Goal: Transaction & Acquisition: Purchase product/service

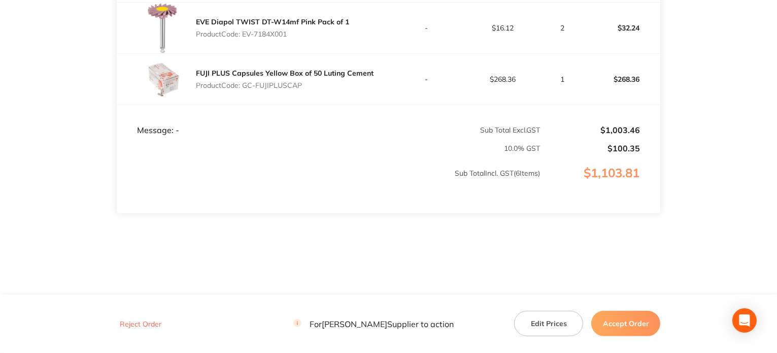
scroll to position [515, 0]
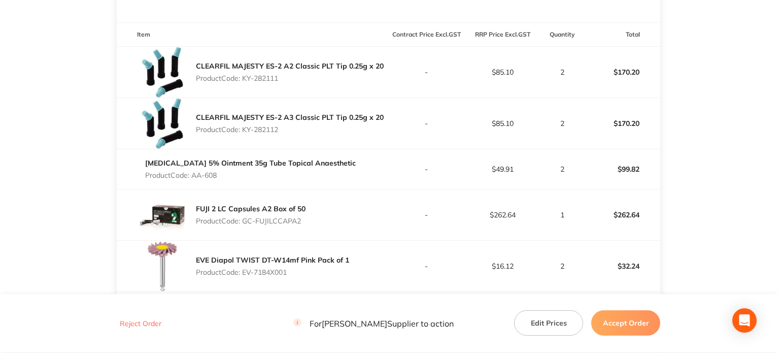
scroll to position [262, 0]
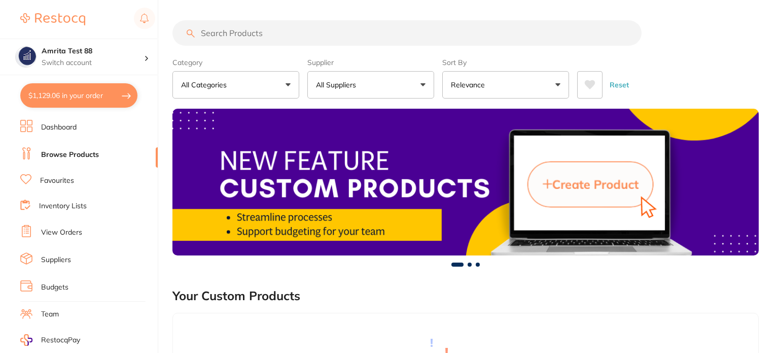
click at [98, 104] on button "$1,129.06 in your order" at bounding box center [78, 95] width 117 height 24
checkbox input "true"
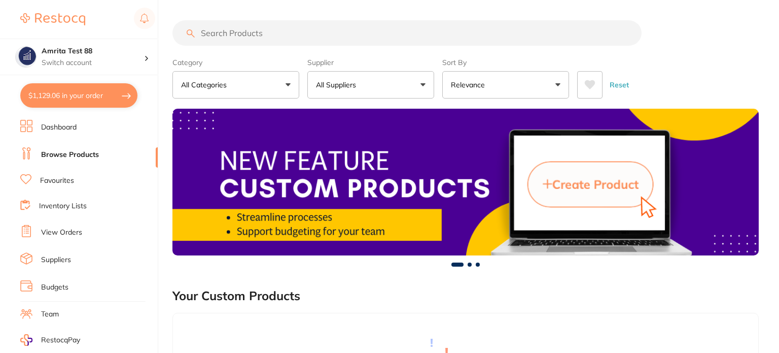
checkbox input "true"
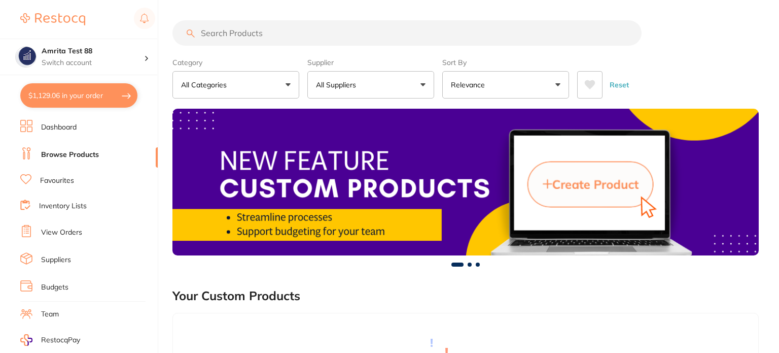
checkbox input "true"
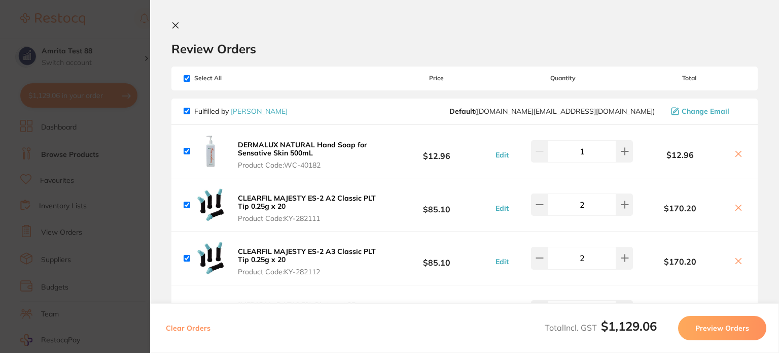
click at [199, 330] on button "Clear Orders" at bounding box center [188, 328] width 51 height 24
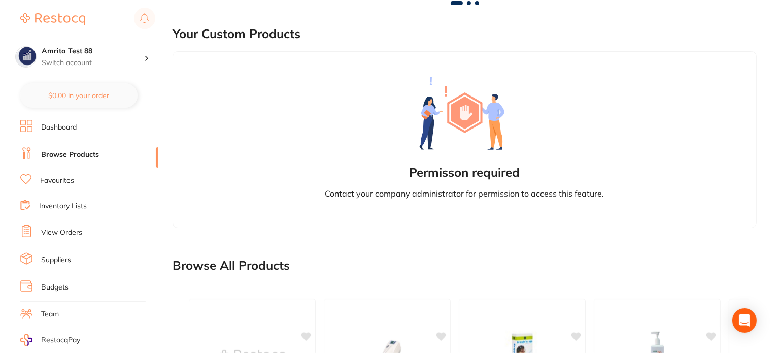
click at [61, 230] on link "View Orders" at bounding box center [61, 232] width 41 height 10
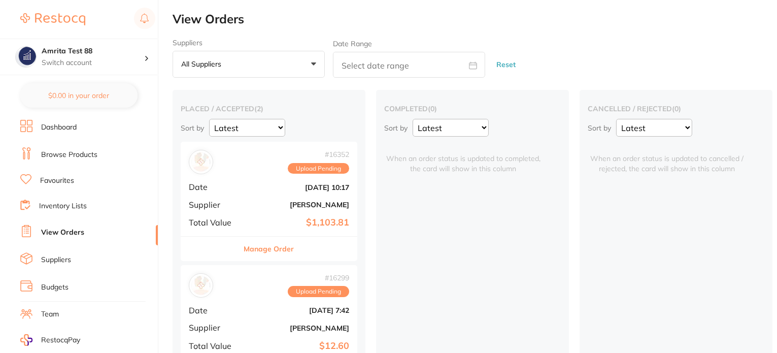
click at [267, 193] on div "# 16352 Upload Pending Date [DATE] 10:17 Supplier [PERSON_NAME] Total Value $1,…" at bounding box center [269, 189] width 177 height 94
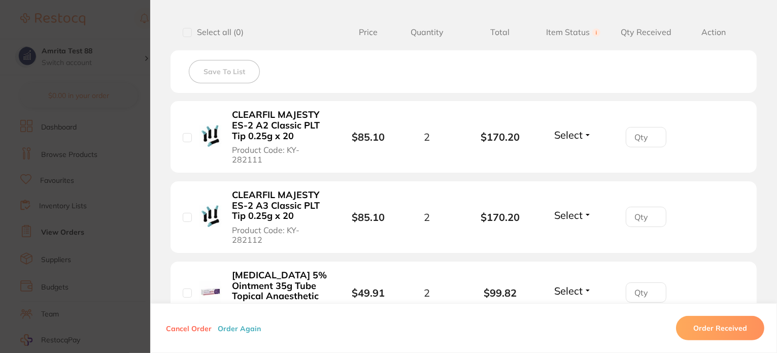
scroll to position [203, 0]
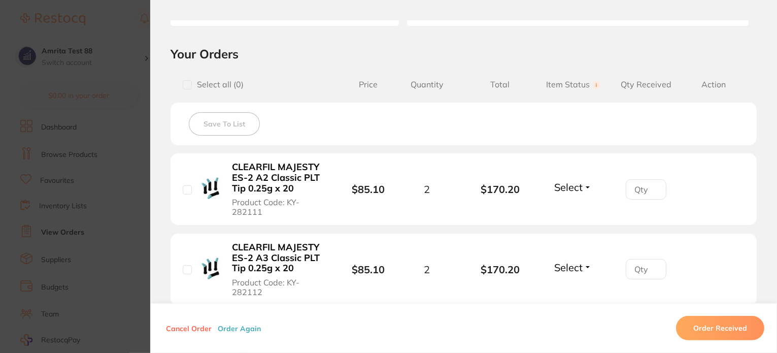
click at [85, 158] on section "Order ID: Restocq- 16352 Order Information Upload Pending Order Date [DATE] 10:…" at bounding box center [388, 176] width 777 height 353
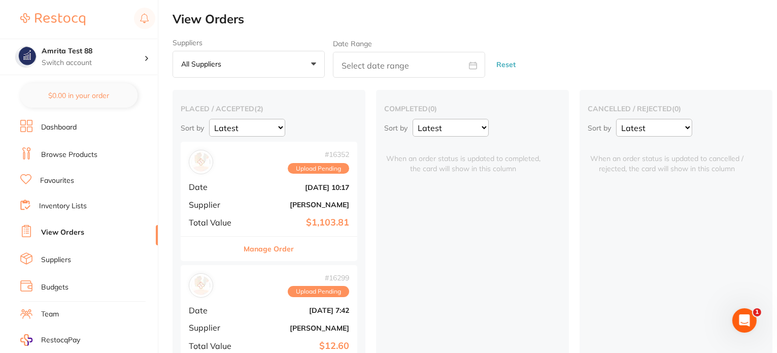
click at [262, 197] on div "# 16352 Upload Pending Date [DATE] 10:17 Supplier [PERSON_NAME] Total Value $1,…" at bounding box center [269, 189] width 177 height 94
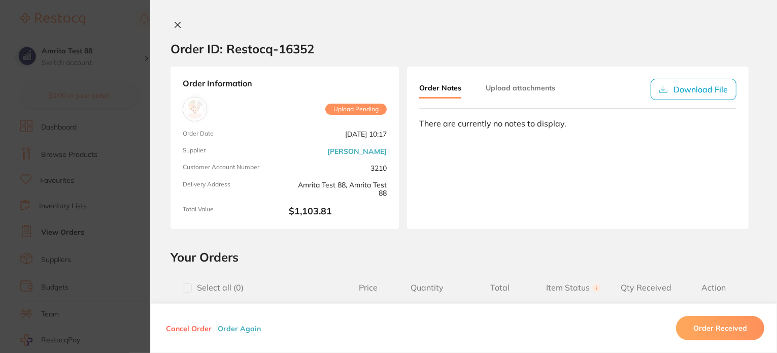
click at [241, 329] on button "Order Again" at bounding box center [239, 327] width 49 height 9
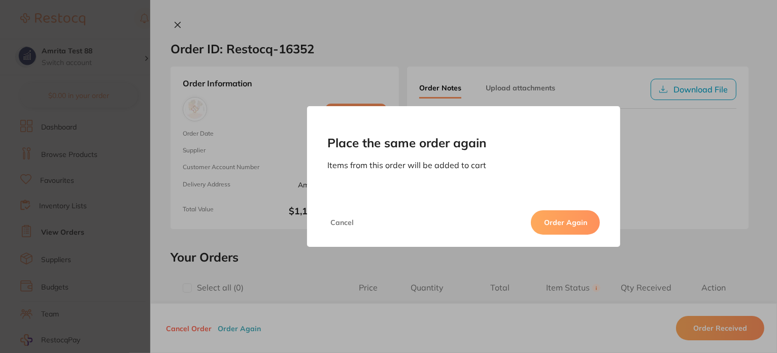
click at [582, 234] on div "Cancel Order Again" at bounding box center [464, 222] width 314 height 49
click at [585, 227] on button "Order Again" at bounding box center [565, 222] width 69 height 24
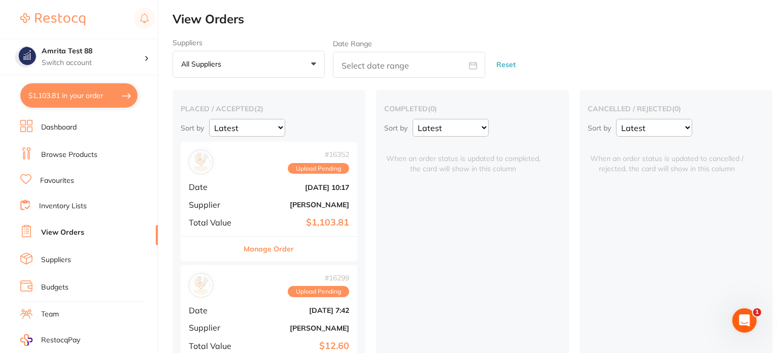
click at [118, 99] on button "$1,103.81 in your order" at bounding box center [78, 95] width 117 height 24
checkbox input "true"
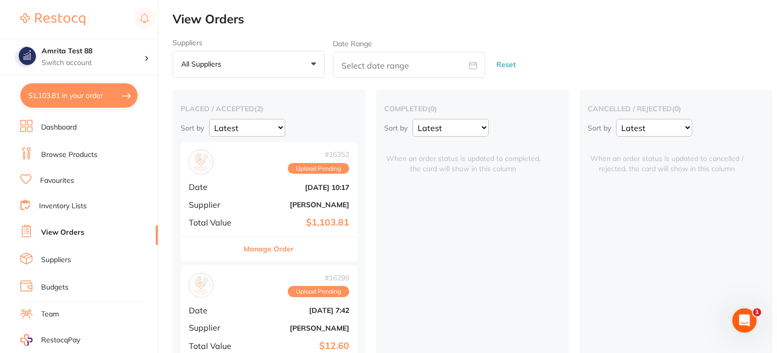
checkbox input "true"
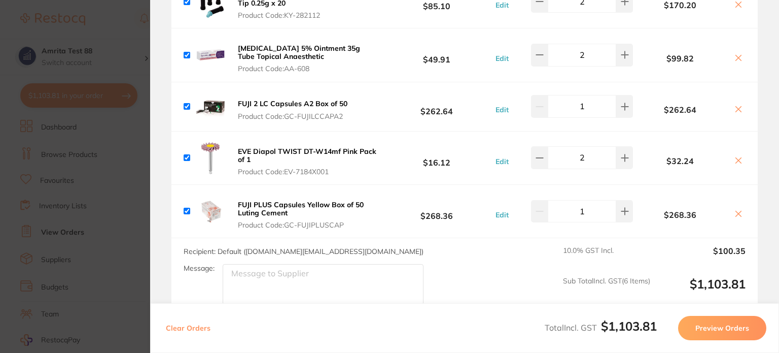
scroll to position [51, 0]
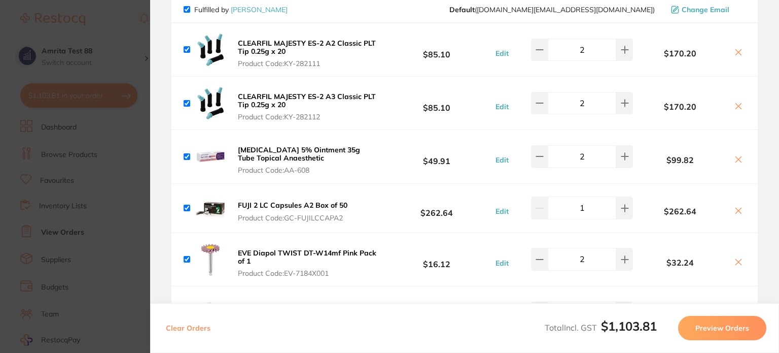
click at [716, 326] on button "Preview Orders" at bounding box center [722, 328] width 88 height 24
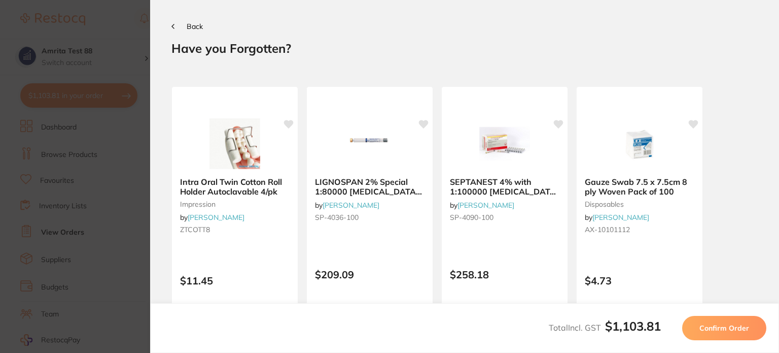
scroll to position [0, 0]
click at [705, 317] on button "Confirm Order" at bounding box center [724, 328] width 84 height 24
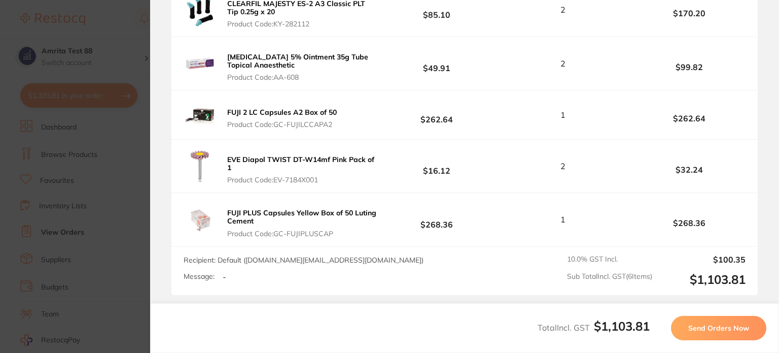
scroll to position [304, 0]
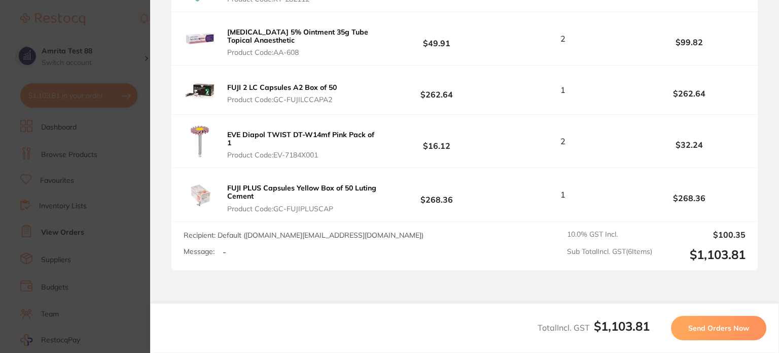
click at [696, 332] on span "Send Orders Now" at bounding box center [718, 327] width 61 height 9
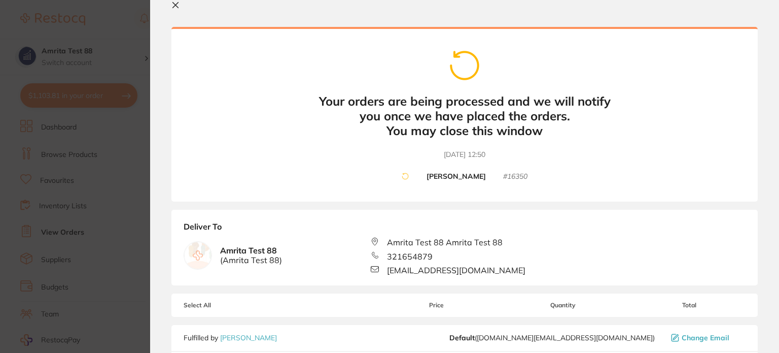
scroll to position [0, 0]
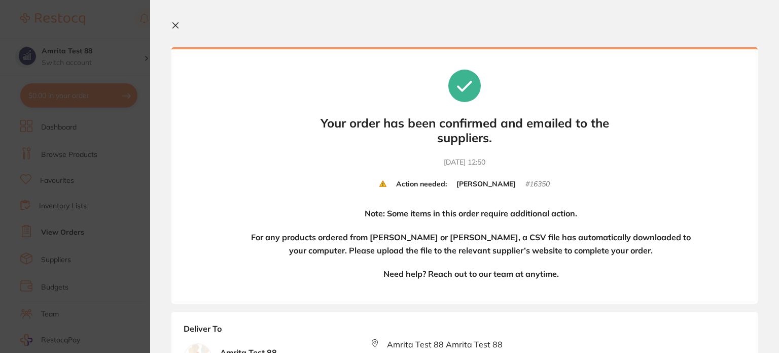
click at [175, 24] on icon at bounding box center [176, 26] width 6 height 6
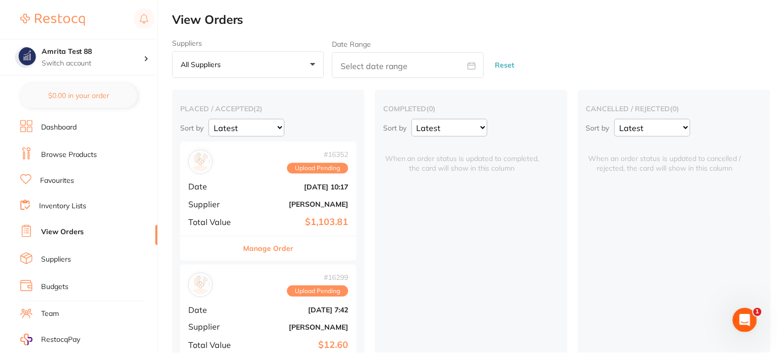
scroll to position [48, 0]
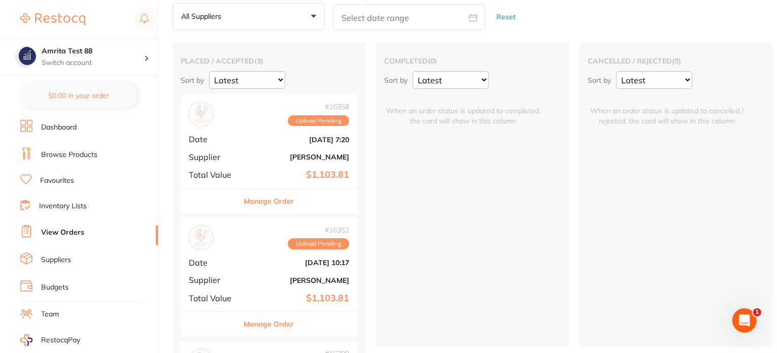
click at [241, 149] on div "# 16358 Upload Pending Date [DATE] 7:20 Supplier [PERSON_NAME] Total Value $1,1…" at bounding box center [269, 141] width 177 height 94
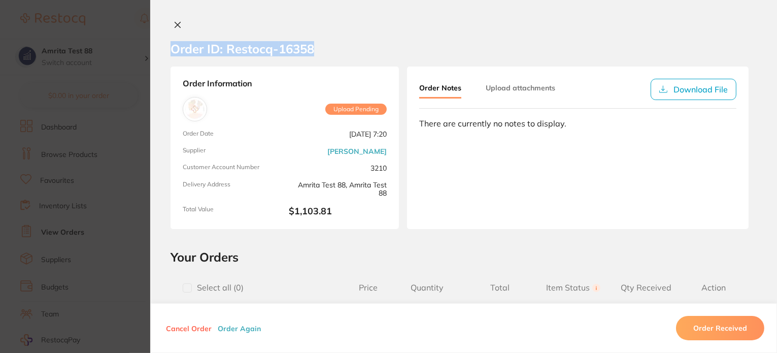
drag, startPoint x: 166, startPoint y: 41, endPoint x: 373, endPoint y: 146, distance: 231.9
click at [155, 42] on section "Order ID: Restocq- 16358" at bounding box center [463, 49] width 627 height 36
drag, startPoint x: 140, startPoint y: 75, endPoint x: 141, endPoint y: 108, distance: 33.0
click at [140, 76] on section "Order ID: Restocq- 16358 Order Information Upload Pending Order Date [DATE] 7:2…" at bounding box center [388, 176] width 777 height 353
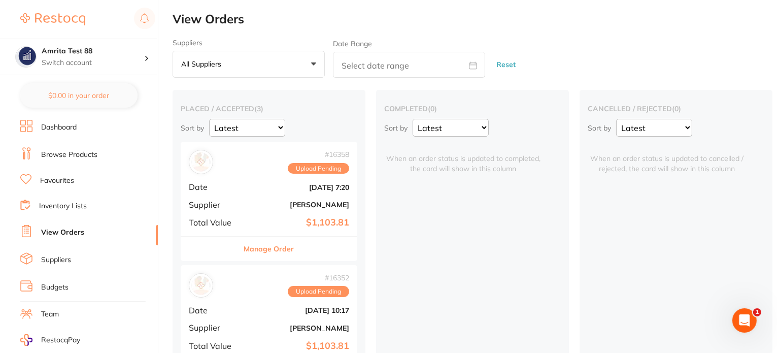
click at [62, 306] on li "Team" at bounding box center [88, 313] width 137 height 15
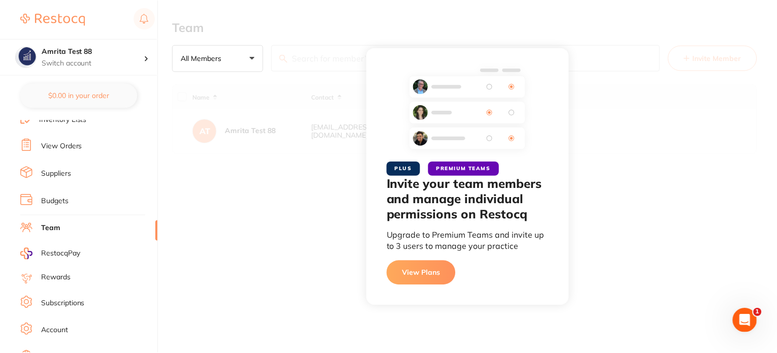
scroll to position [120, 0]
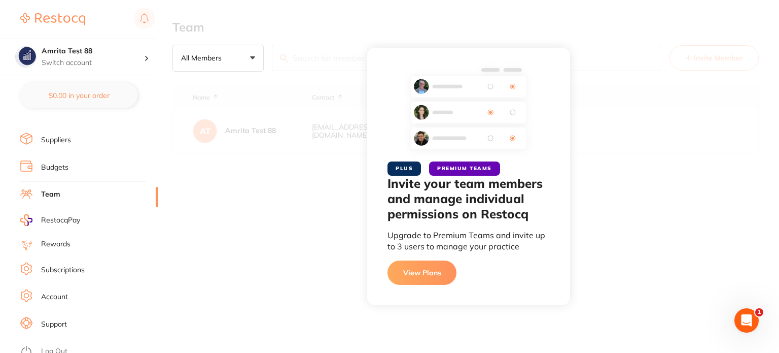
click at [63, 292] on link "Account" at bounding box center [54, 297] width 27 height 10
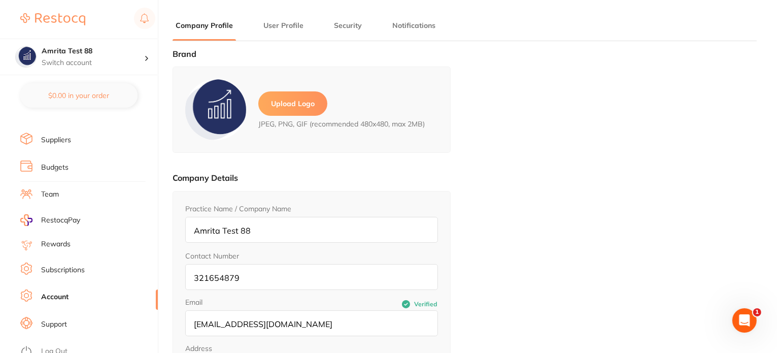
type input "Amrita"
type input "Test 88"
type input "[EMAIL_ADDRESS][DOMAIN_NAME]"
drag, startPoint x: 322, startPoint y: 327, endPoint x: 92, endPoint y: 320, distance: 229.9
click at [92, 320] on div "$0.00 Amrita Test 88 Switch account Amrita Test 88 $0.00 in your order Dashboar…" at bounding box center [388, 176] width 777 height 353
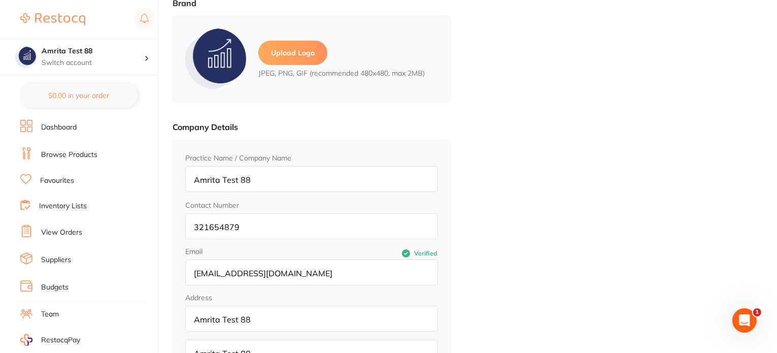
click at [66, 233] on link "View Orders" at bounding box center [61, 232] width 41 height 10
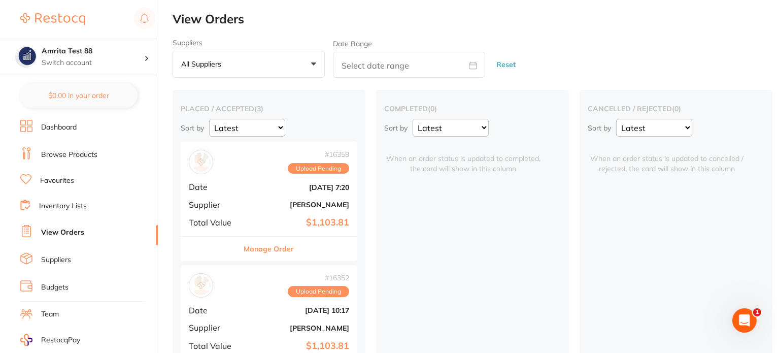
click at [83, 155] on link "Browse Products" at bounding box center [69, 155] width 56 height 10
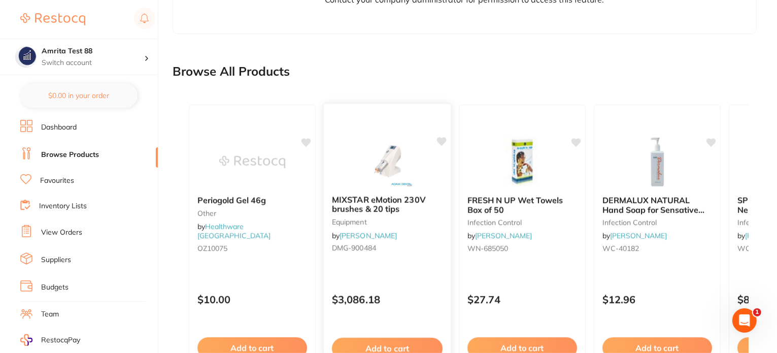
scroll to position [464, 0]
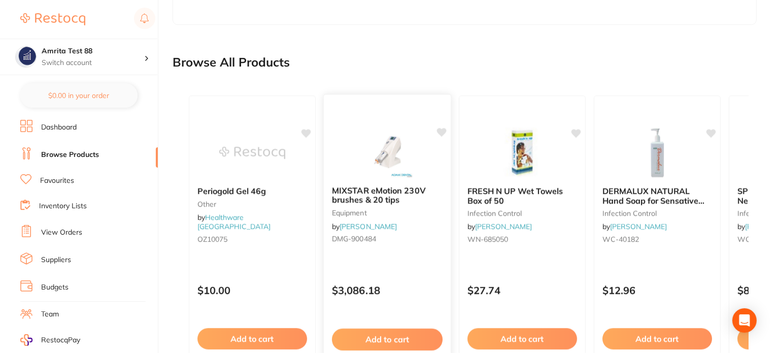
click at [432, 284] on p "$3,086.18" at bounding box center [387, 290] width 111 height 12
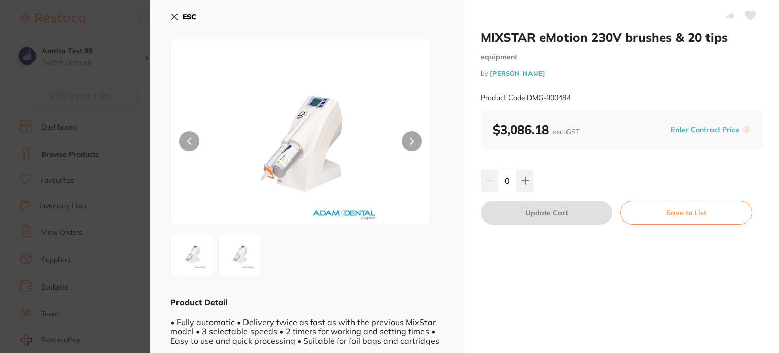
click at [89, 113] on section "MIXSTAR eMotion 230V brushes & 20 tips equipment by [PERSON_NAME] Product Code:…" at bounding box center [389, 176] width 779 height 353
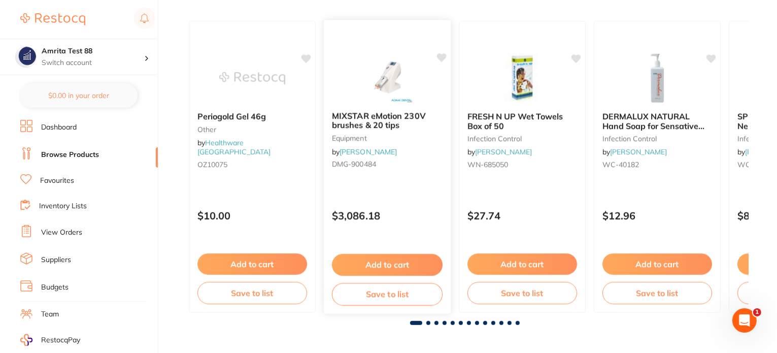
click at [438, 166] on small "DMG-900484" at bounding box center [387, 164] width 111 height 8
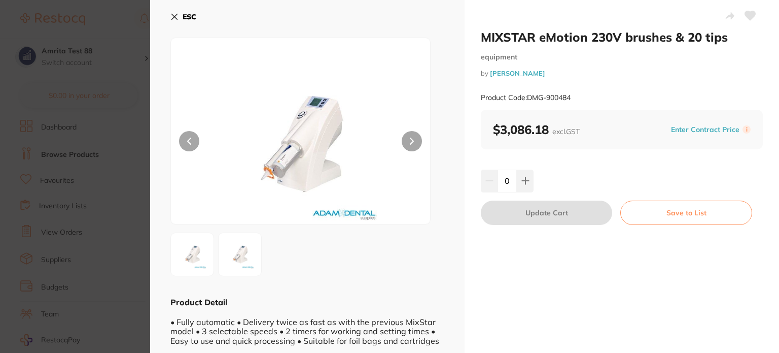
click at [707, 125] on button "Enter Contract Price" at bounding box center [705, 130] width 75 height 10
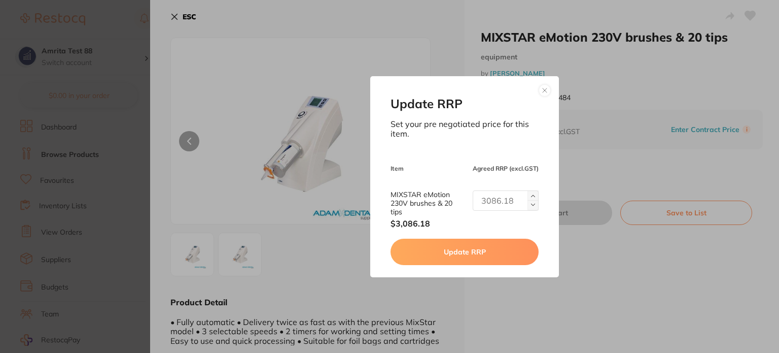
click at [624, 178] on div "Update RRP Set your pre negotiated price for this item. Item Agreed RRP (excl. …" at bounding box center [464, 176] width 629 height 353
click at [544, 87] on button at bounding box center [545, 90] width 12 height 12
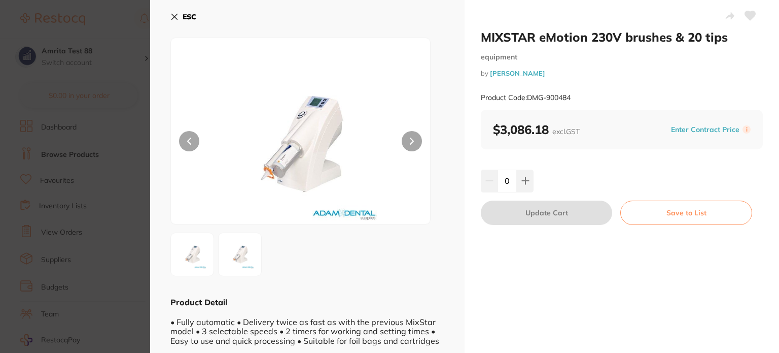
click at [122, 85] on section "MIXSTAR eMotion 230V brushes & 20 tips equipment by [PERSON_NAME] Product Code:…" at bounding box center [389, 176] width 779 height 353
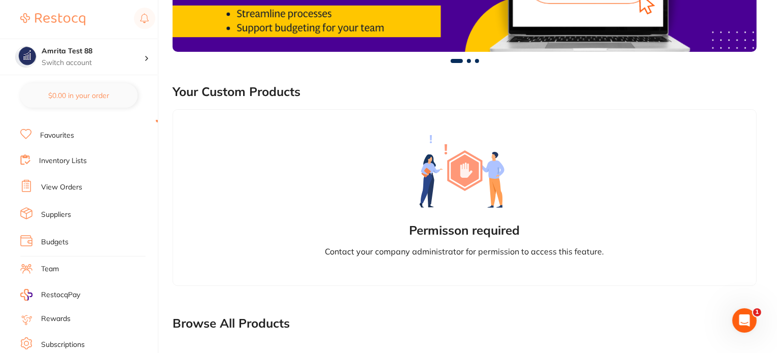
scroll to position [120, 0]
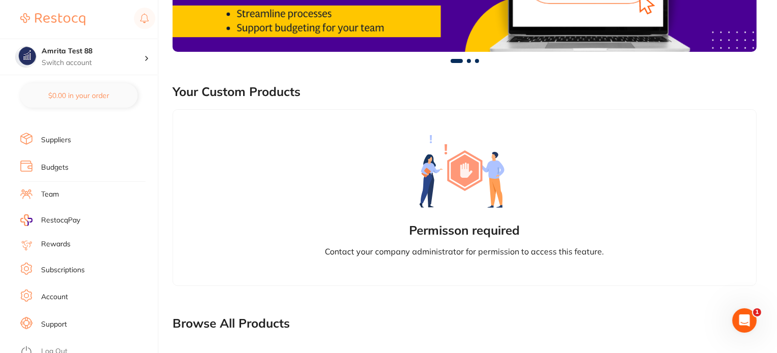
click at [56, 289] on li "Account" at bounding box center [88, 296] width 137 height 15
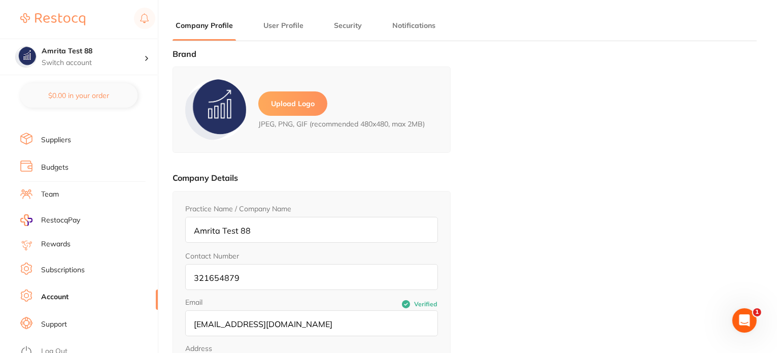
type input "Amrita"
type input "Test 88"
type input "[EMAIL_ADDRESS][DOMAIN_NAME]"
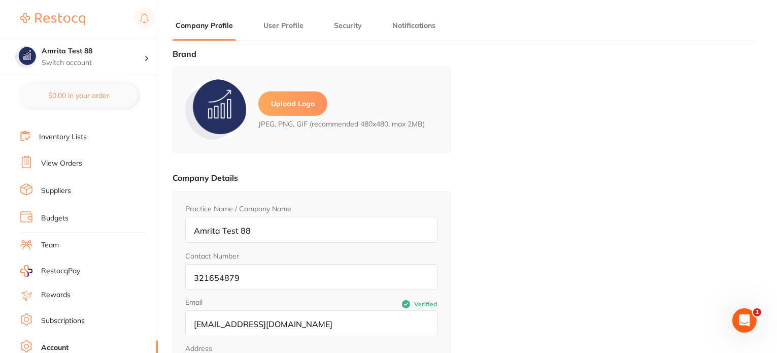
click at [65, 158] on link "View Orders" at bounding box center [61, 163] width 41 height 10
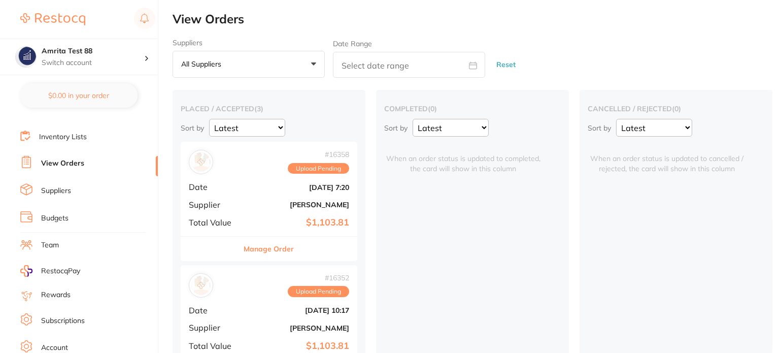
click at [261, 194] on div "# 16358 Upload Pending Date [DATE] 7:20 Supplier [PERSON_NAME] Total Value $1,1…" at bounding box center [269, 189] width 177 height 94
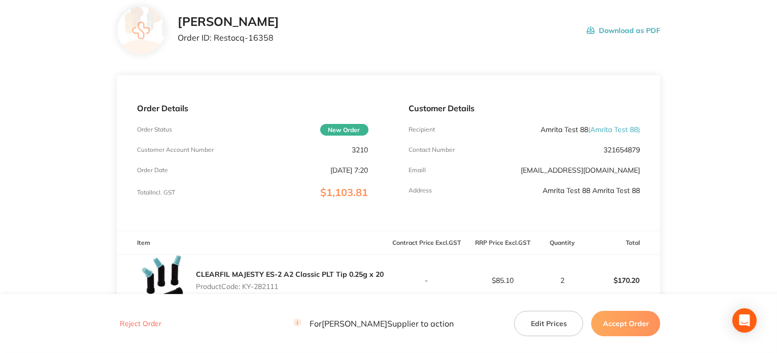
scroll to position [59, 0]
